Goal: Entertainment & Leisure: Consume media (video, audio)

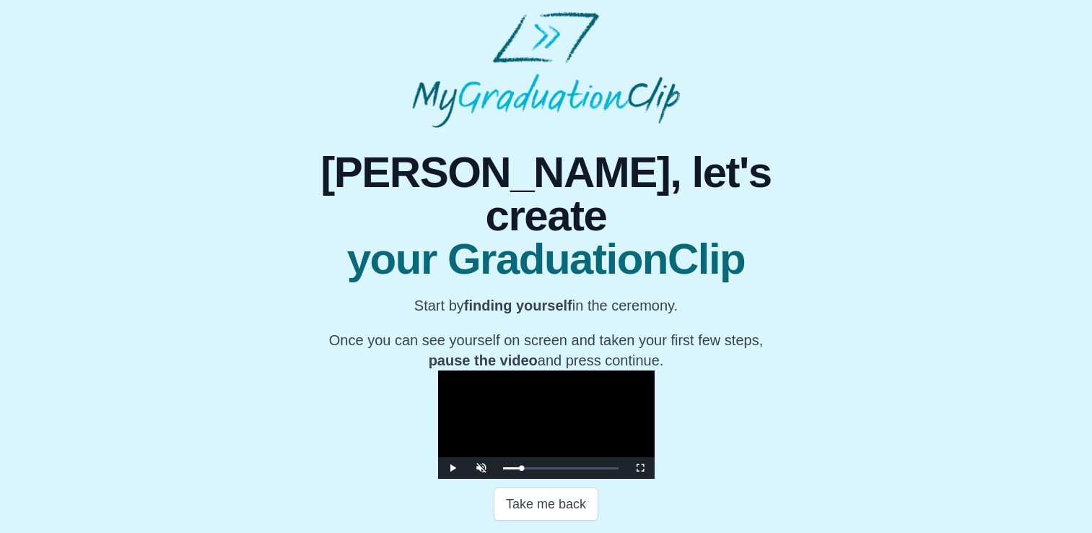
scroll to position [248, 0]
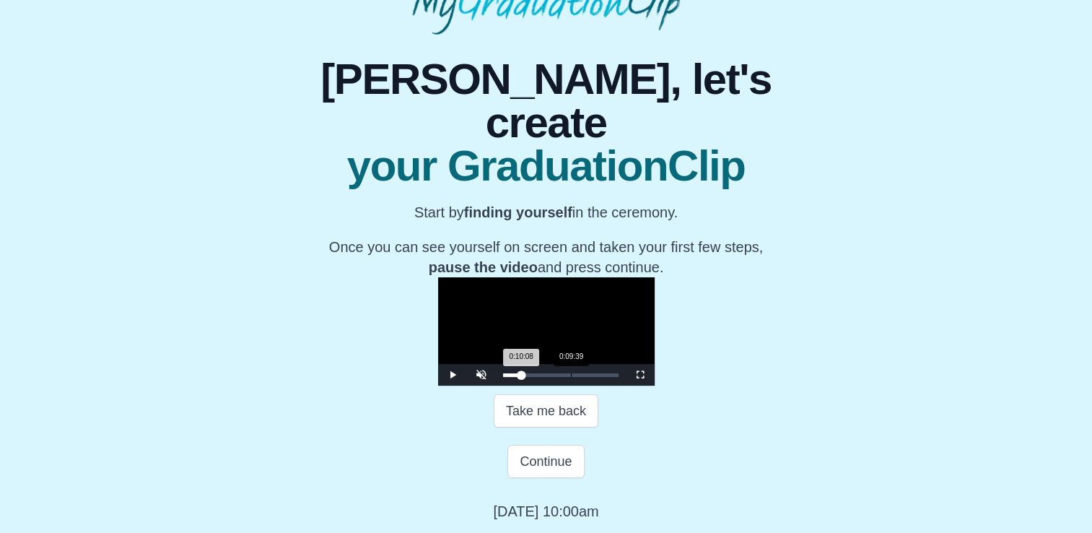
click at [503, 375] on div "0:10:08 Progress : 0%" at bounding box center [512, 375] width 19 height 4
click at [439, 325] on video "Video Player" at bounding box center [546, 331] width 217 height 108
drag, startPoint x: 808, startPoint y: 376, endPoint x: 811, endPoint y: 430, distance: 53.5
click at [640, 375] on span "Video Player" at bounding box center [640, 375] width 0 height 0
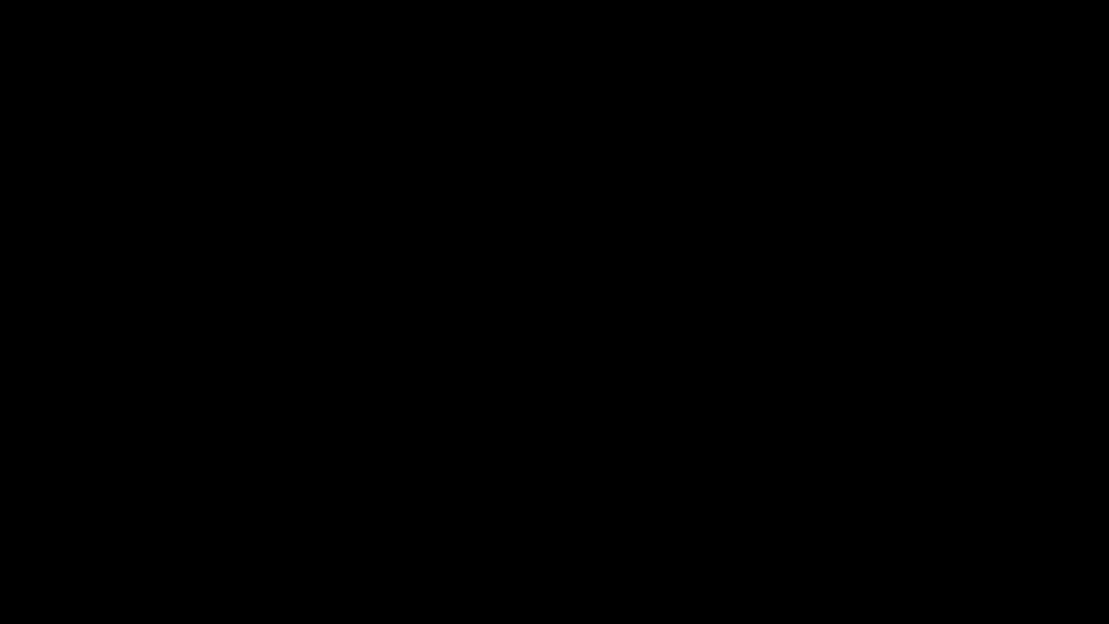
drag, startPoint x: 837, startPoint y: 346, endPoint x: 933, endPoint y: 539, distance: 216.3
click at [837, 346] on video "Video Player" at bounding box center [554, 312] width 1109 height 624
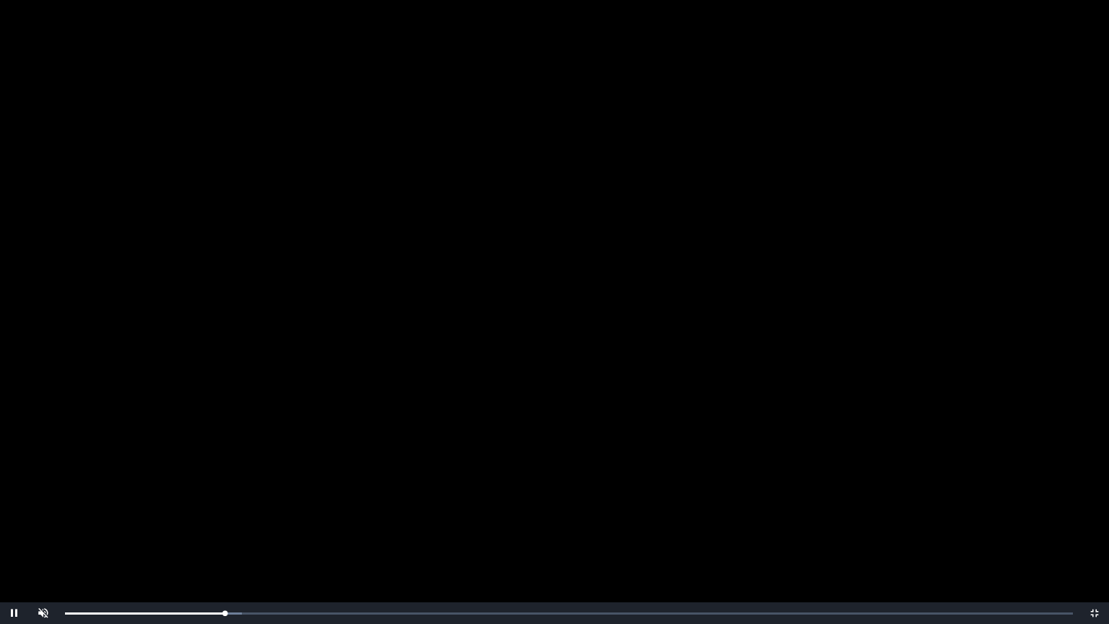
click at [798, 387] on video "Video Player" at bounding box center [554, 312] width 1109 height 624
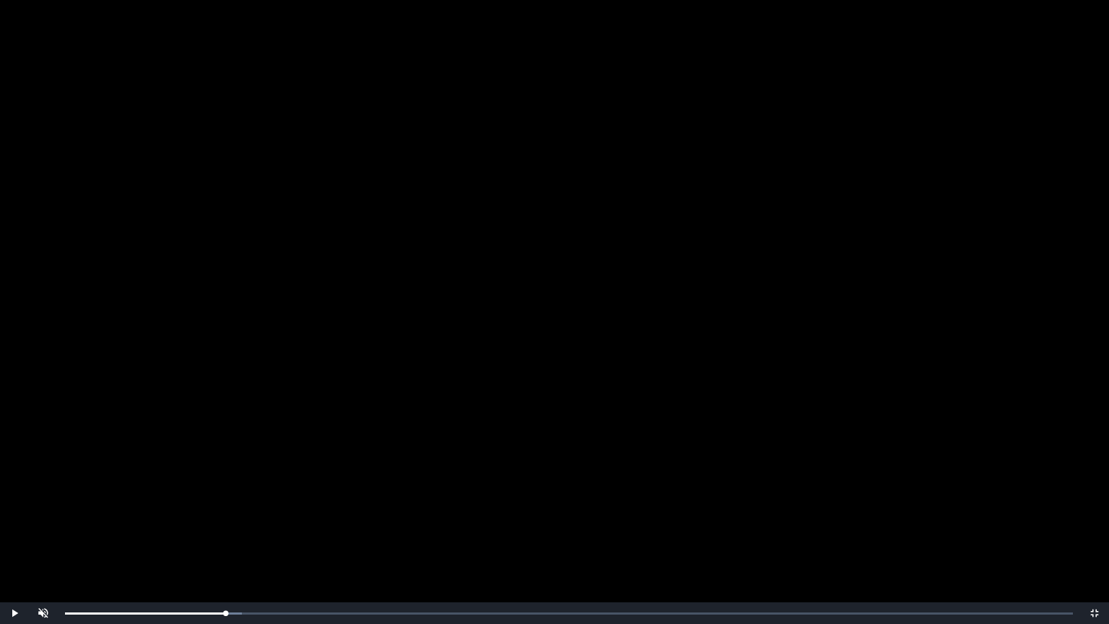
click at [798, 387] on video "Video Player" at bounding box center [554, 312] width 1109 height 624
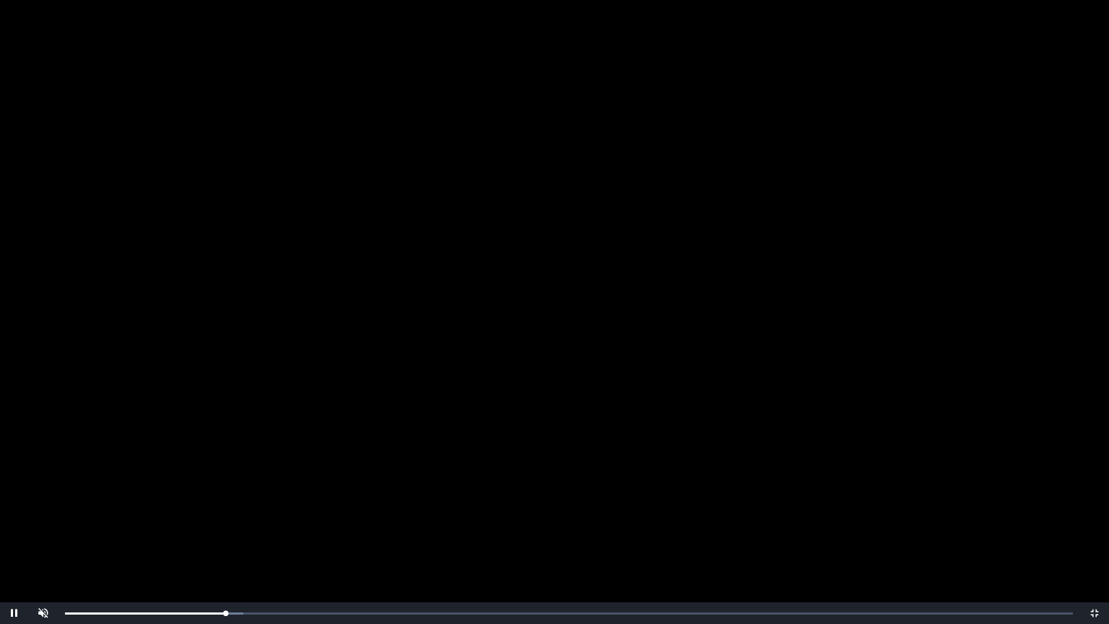
click at [798, 387] on video "Video Player" at bounding box center [554, 312] width 1109 height 624
click at [431, 479] on video "Video Player" at bounding box center [554, 312] width 1109 height 624
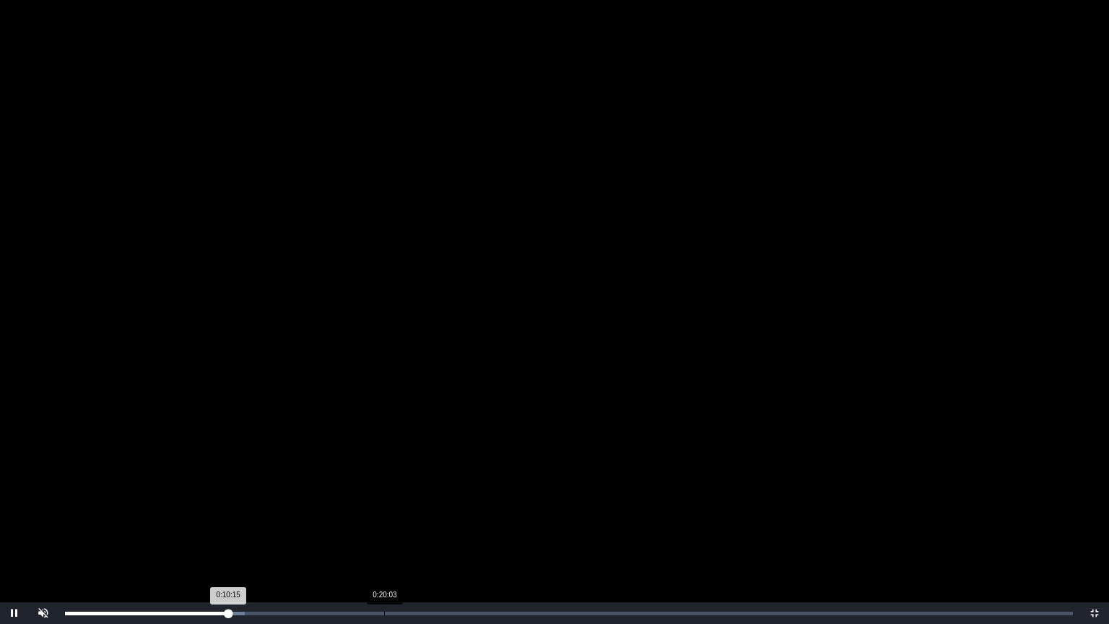
click at [384, 532] on div "0:20:03" at bounding box center [384, 613] width 1 height 4
click at [388, 532] on div "0:20:19 Progress : 0%" at bounding box center [226, 613] width 323 height 4
click at [388, 532] on div "0:20:20 Progress : 0%" at bounding box center [226, 613] width 323 height 4
click at [391, 532] on div "0:20:29 Progress : 0%" at bounding box center [228, 613] width 326 height 4
click at [490, 458] on video "Video Player" at bounding box center [554, 312] width 1109 height 624
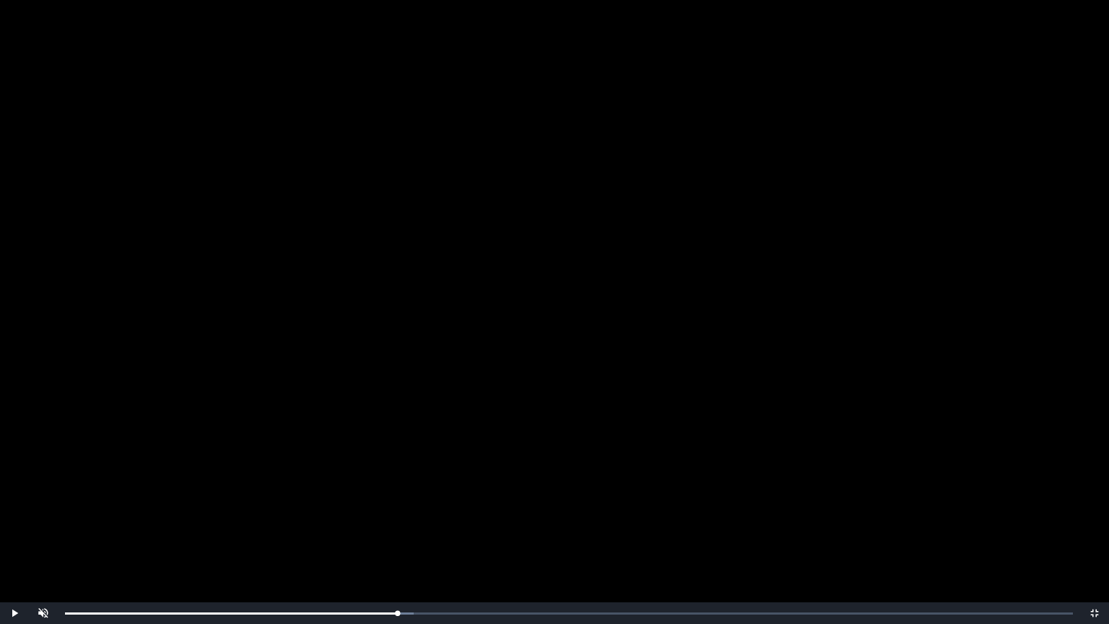
click at [490, 458] on video "Video Player" at bounding box center [554, 312] width 1109 height 624
click at [546, 346] on video "Video Player" at bounding box center [554, 312] width 1109 height 624
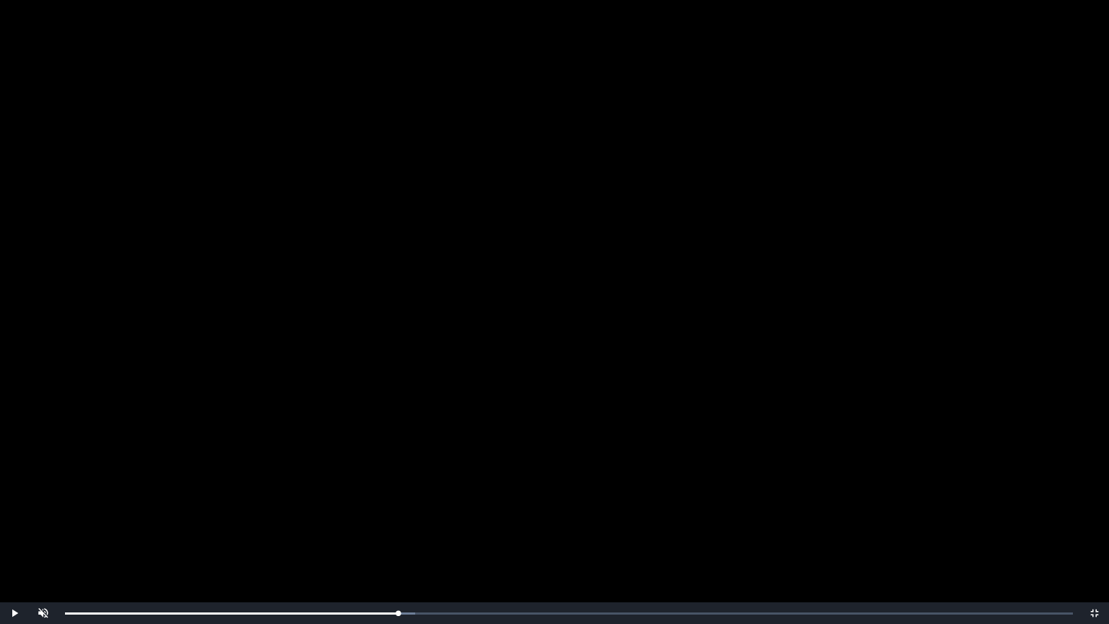
click at [546, 346] on video "Video Player" at bounding box center [554, 312] width 1109 height 624
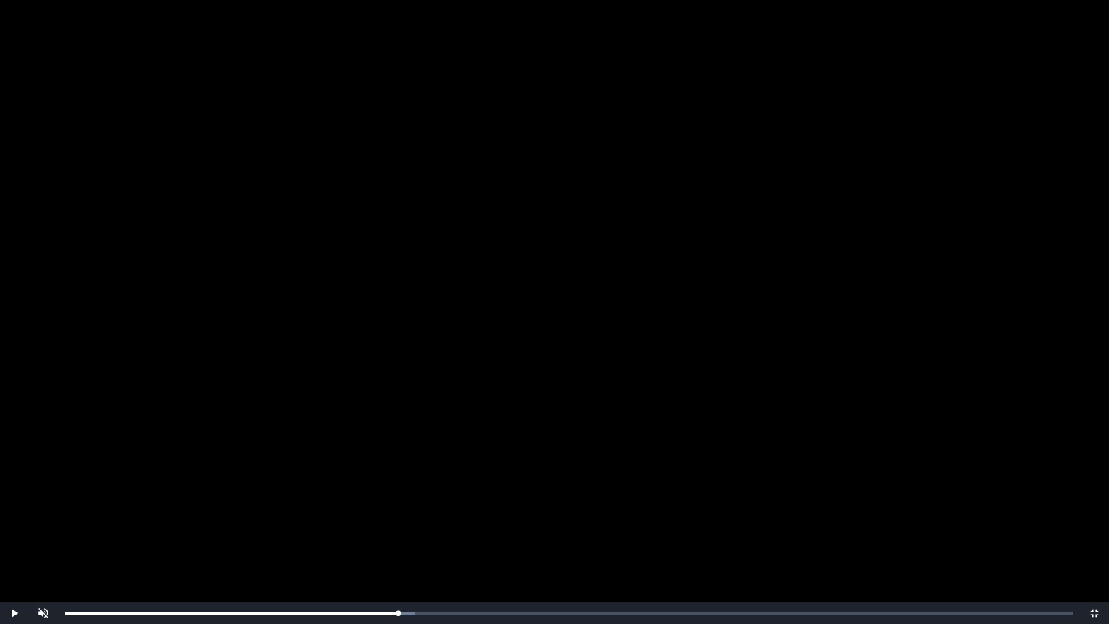
click at [546, 346] on video "Video Player" at bounding box center [554, 312] width 1109 height 624
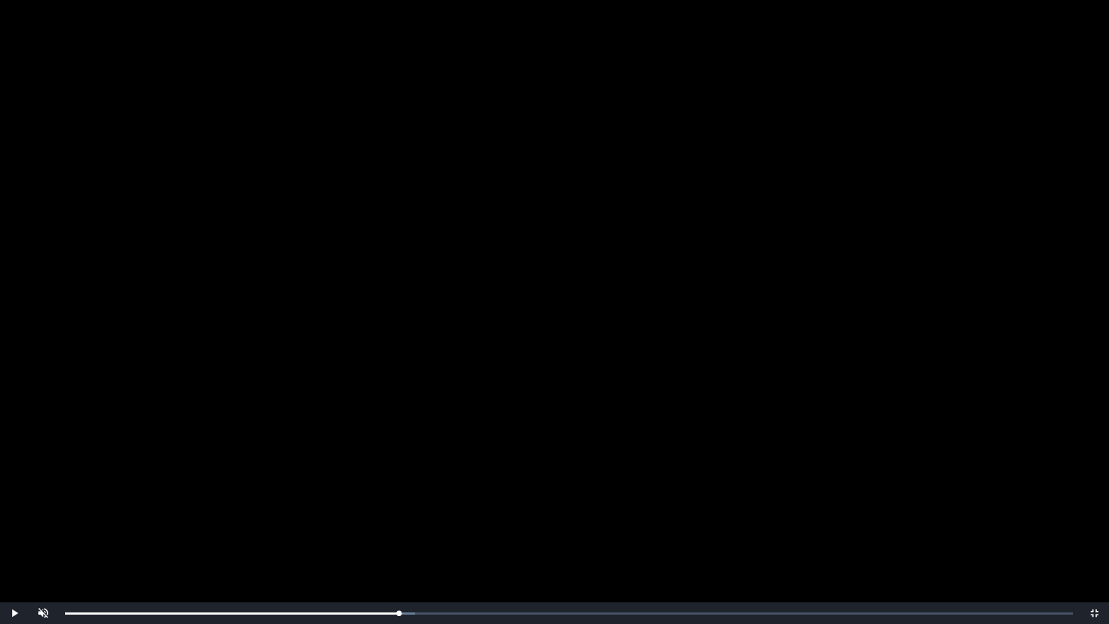
click at [546, 346] on video "Video Player" at bounding box center [554, 312] width 1109 height 624
click at [398, 532] on div "0:20:54 Progress : 0%" at bounding box center [232, 613] width 334 height 4
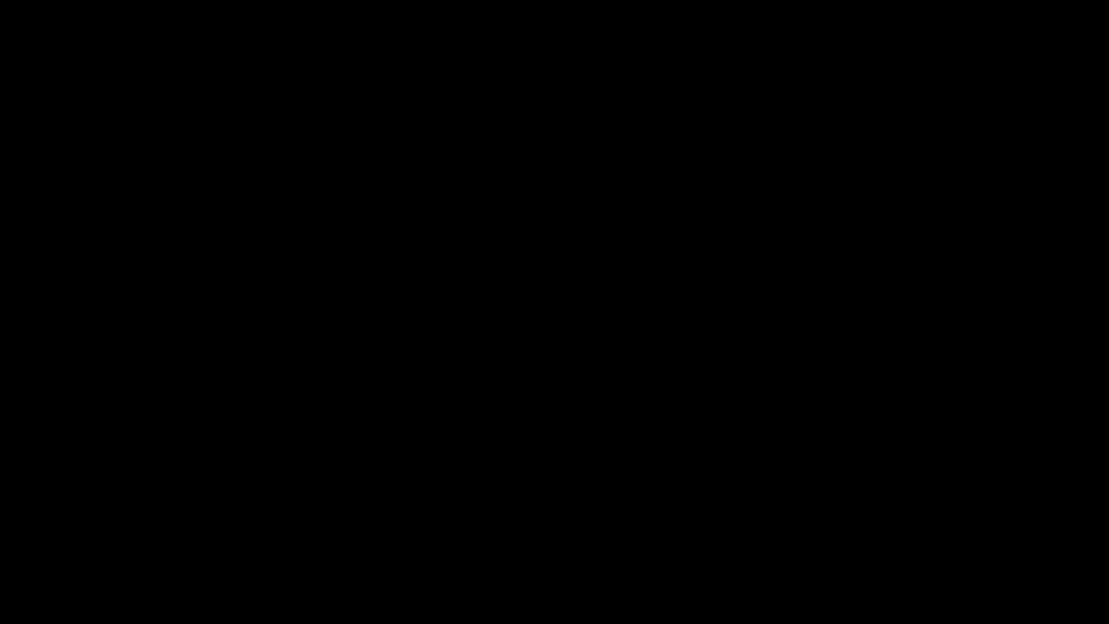
click at [534, 372] on video "Video Player" at bounding box center [554, 312] width 1109 height 624
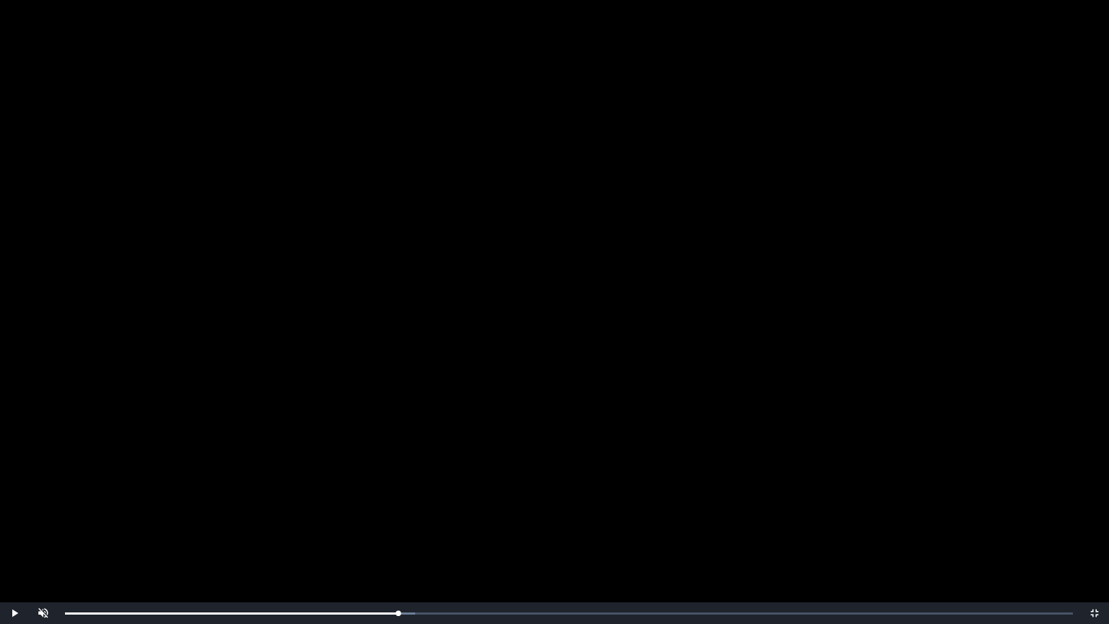
click at [534, 372] on video "Video Player" at bounding box center [554, 312] width 1109 height 624
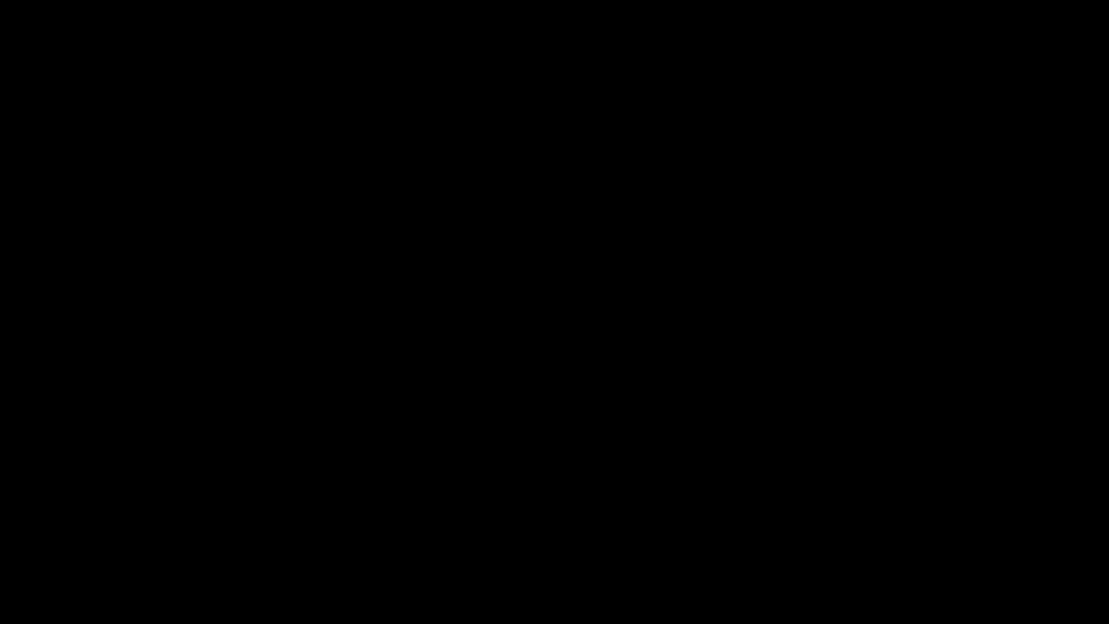
click at [534, 372] on video "Video Player" at bounding box center [554, 312] width 1109 height 624
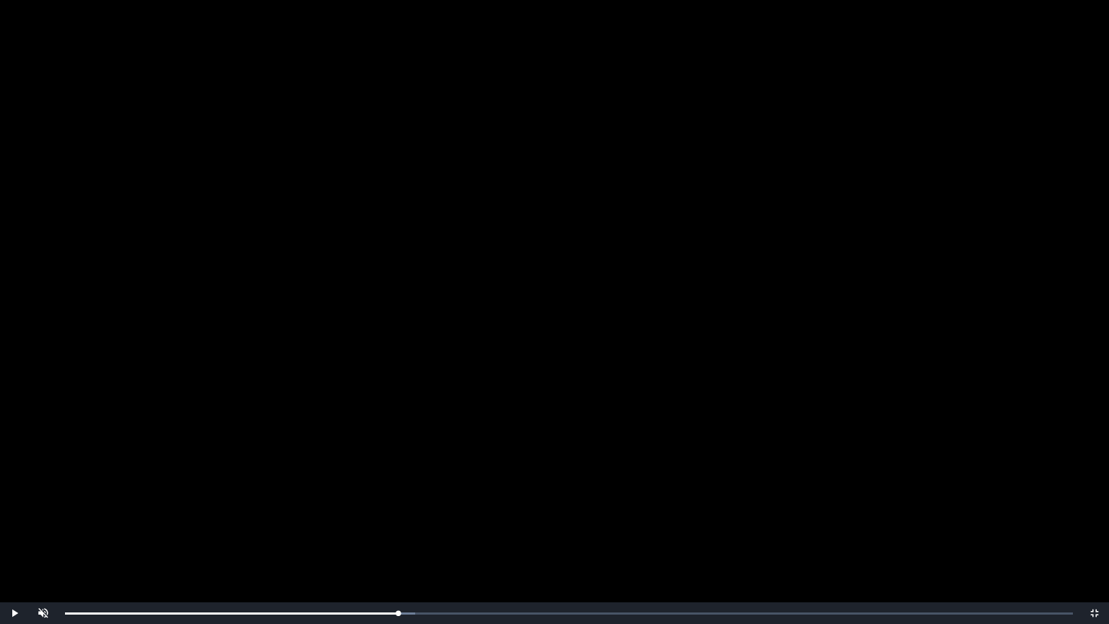
click at [534, 372] on video "Video Player" at bounding box center [554, 312] width 1109 height 624
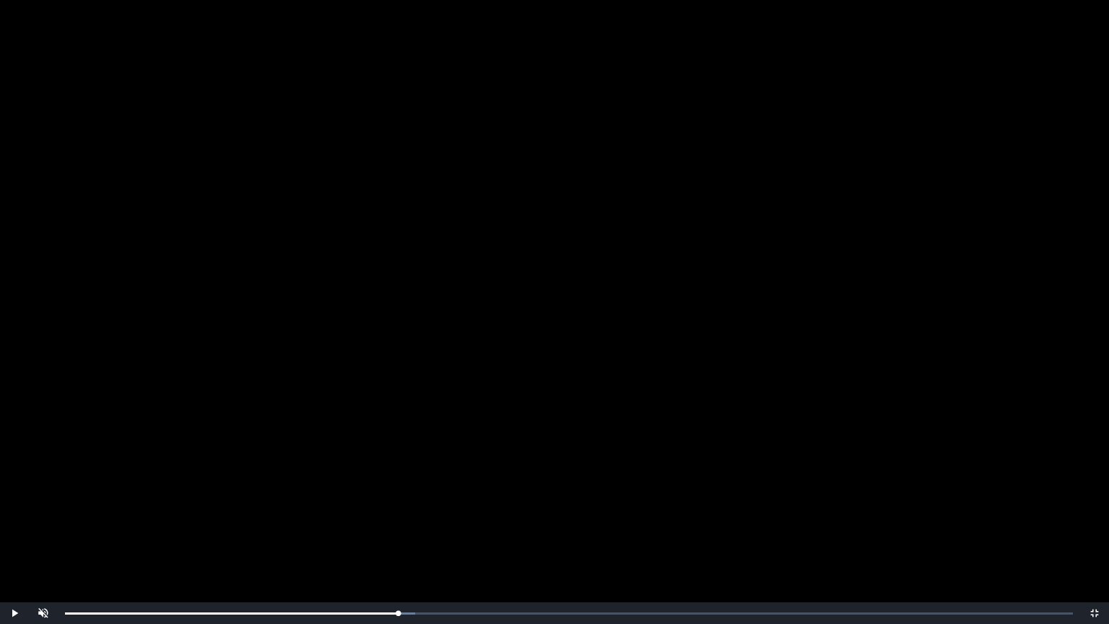
click at [534, 372] on video "Video Player" at bounding box center [554, 312] width 1109 height 624
click at [1092, 532] on span "Video Player" at bounding box center [1094, 613] width 0 height 0
